Goal: Task Accomplishment & Management: Manage account settings

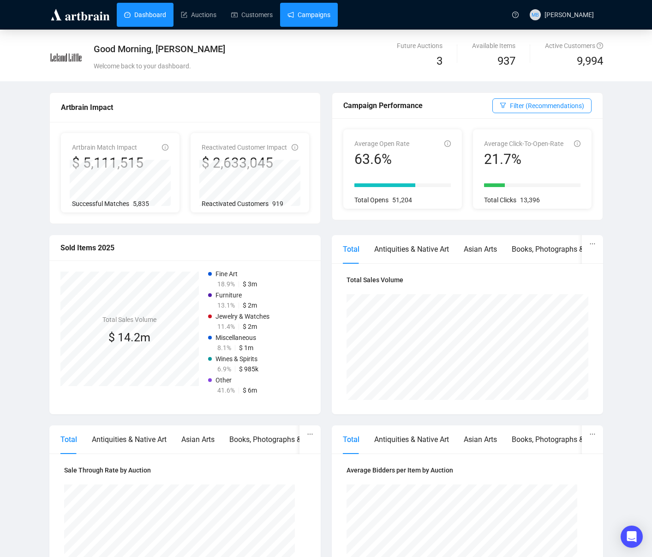
click at [329, 15] on link "Campaigns" at bounding box center [309, 15] width 43 height 24
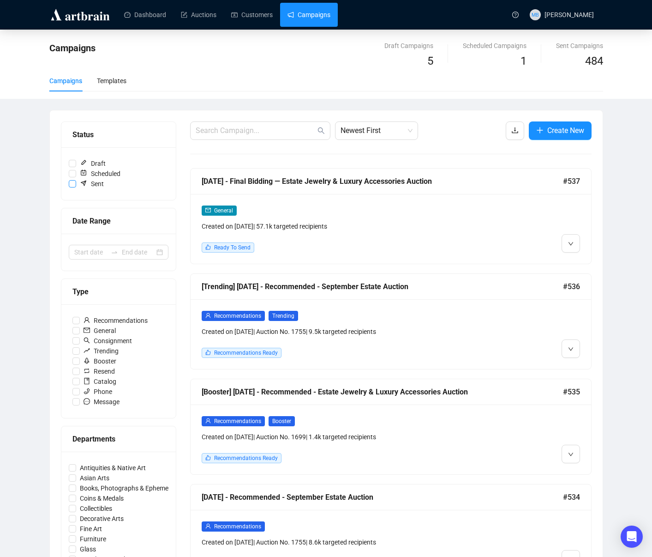
click at [72, 186] on input "Sent" at bounding box center [72, 183] width 7 height 7
checkbox input "true"
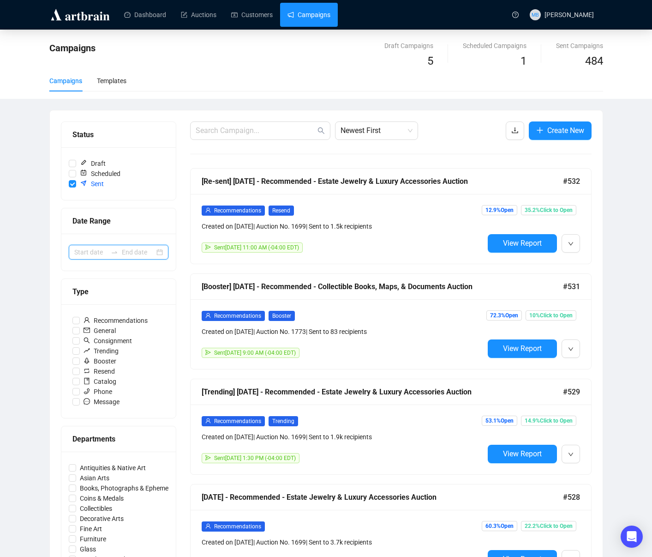
click at [94, 255] on input at bounding box center [90, 252] width 33 height 10
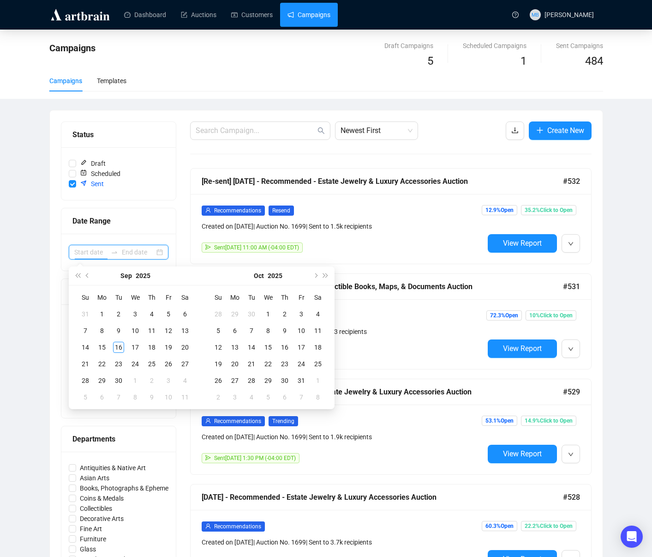
scroll to position [0, 0]
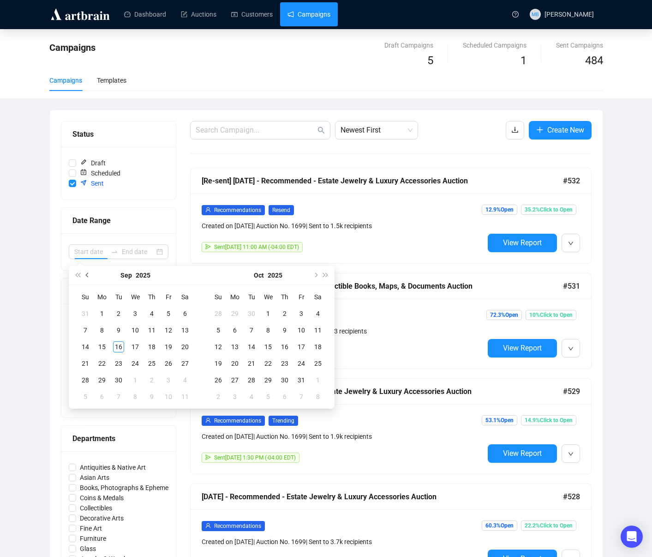
click at [90, 274] on button "Previous month (PageUp)" at bounding box center [88, 275] width 10 height 18
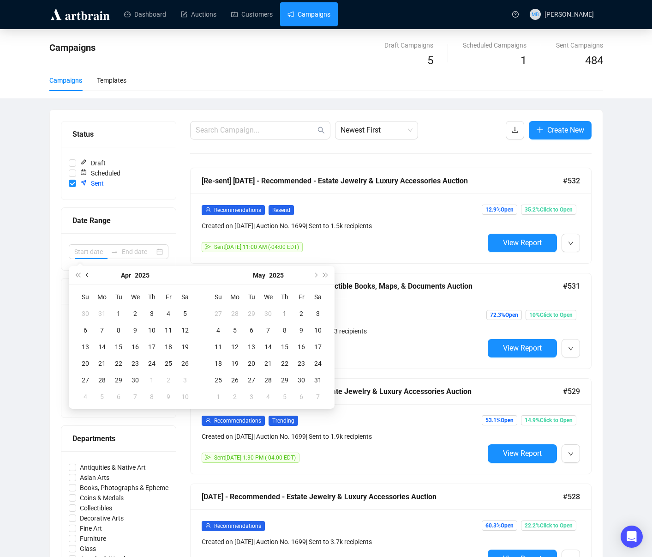
click at [90, 274] on button "Previous month (PageUp)" at bounding box center [88, 275] width 10 height 18
type input "[DATE]"
click at [134, 312] on div "1" at bounding box center [135, 313] width 11 height 11
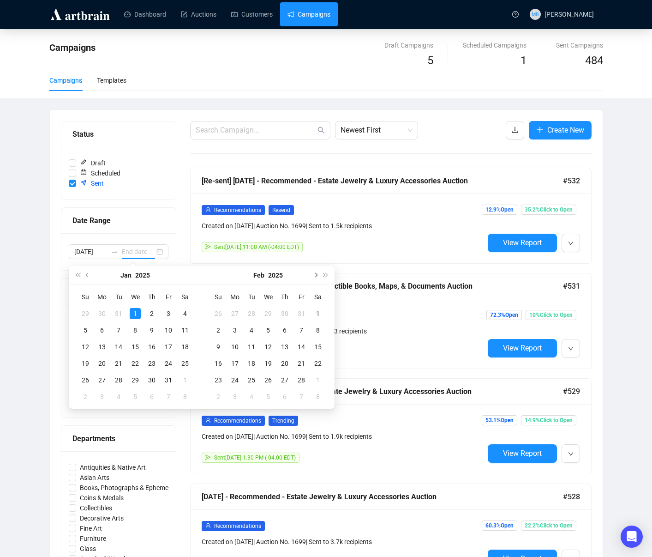
click at [316, 278] on button "Next month (PageDown)" at bounding box center [315, 275] width 10 height 18
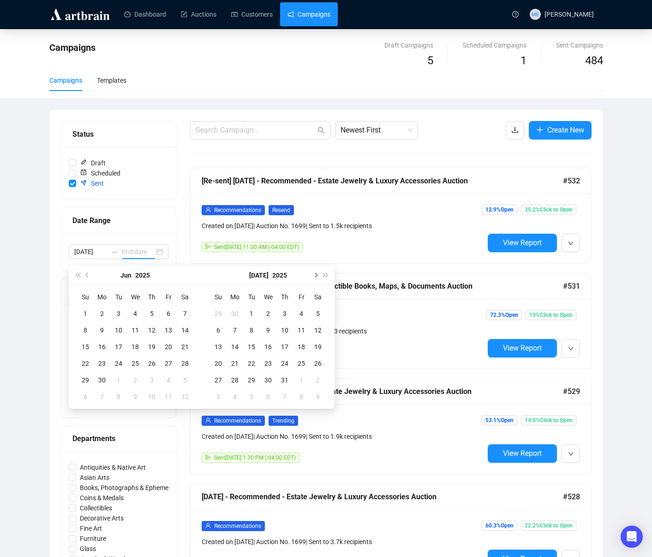
click at [316, 278] on button "Next month (PageDown)" at bounding box center [315, 275] width 10 height 18
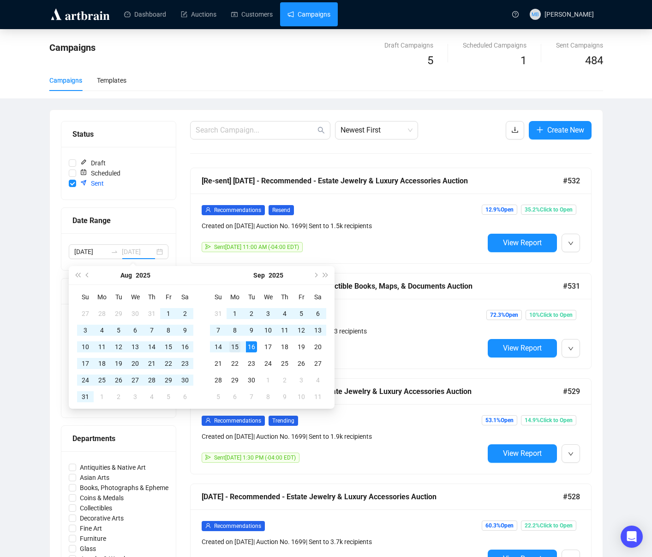
type input "[DATE]"
click at [238, 347] on div "15" at bounding box center [234, 346] width 11 height 11
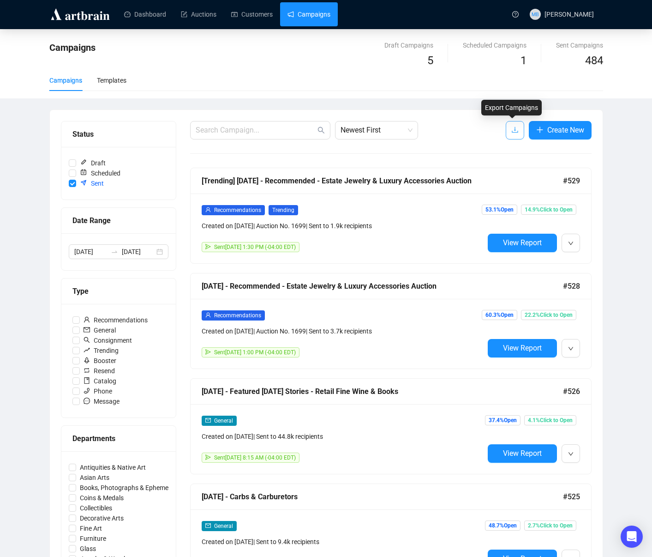
click at [512, 132] on icon "download" at bounding box center [514, 129] width 7 height 7
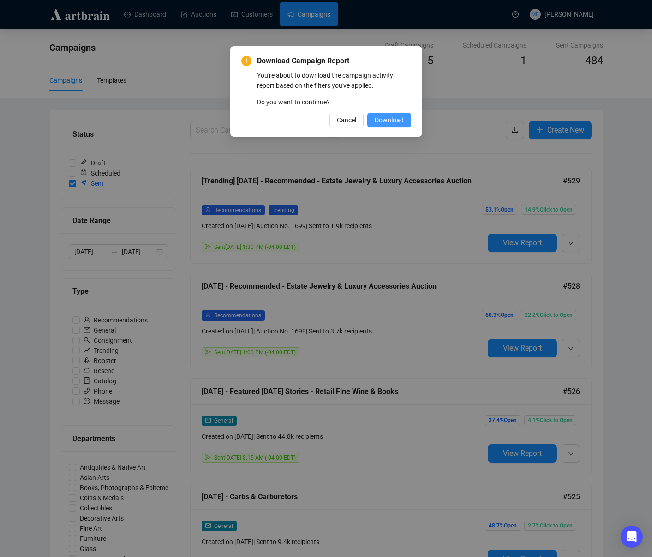
click at [390, 121] on span "Download" at bounding box center [389, 120] width 29 height 10
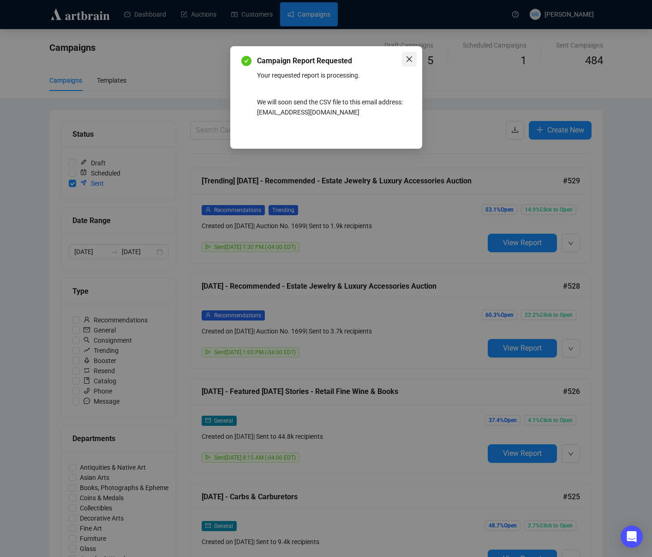
click at [413, 58] on span "Close" at bounding box center [409, 58] width 15 height 7
